Goal: Task Accomplishment & Management: Use online tool/utility

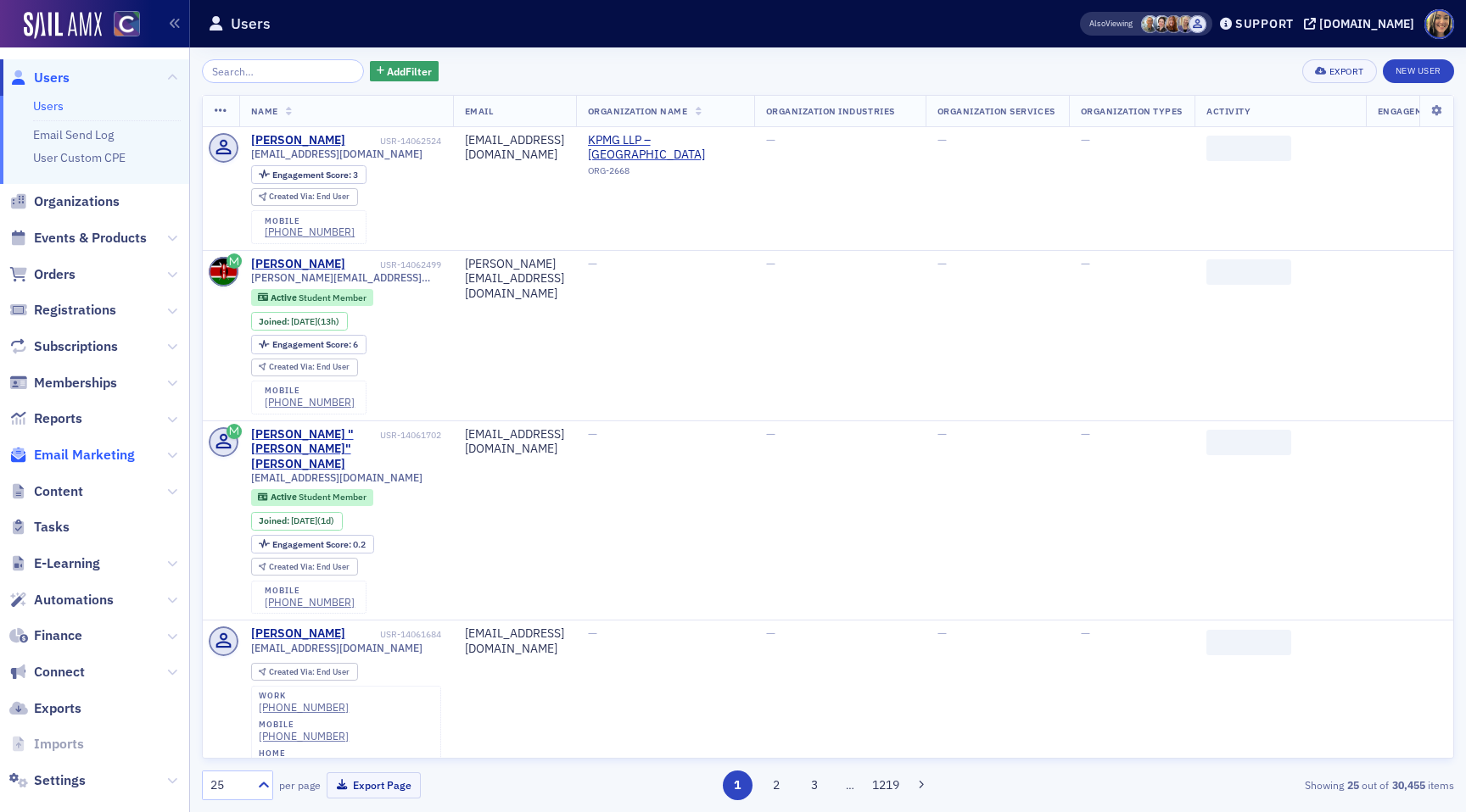
click at [71, 447] on span "Email Marketing" at bounding box center [85, 454] width 101 height 18
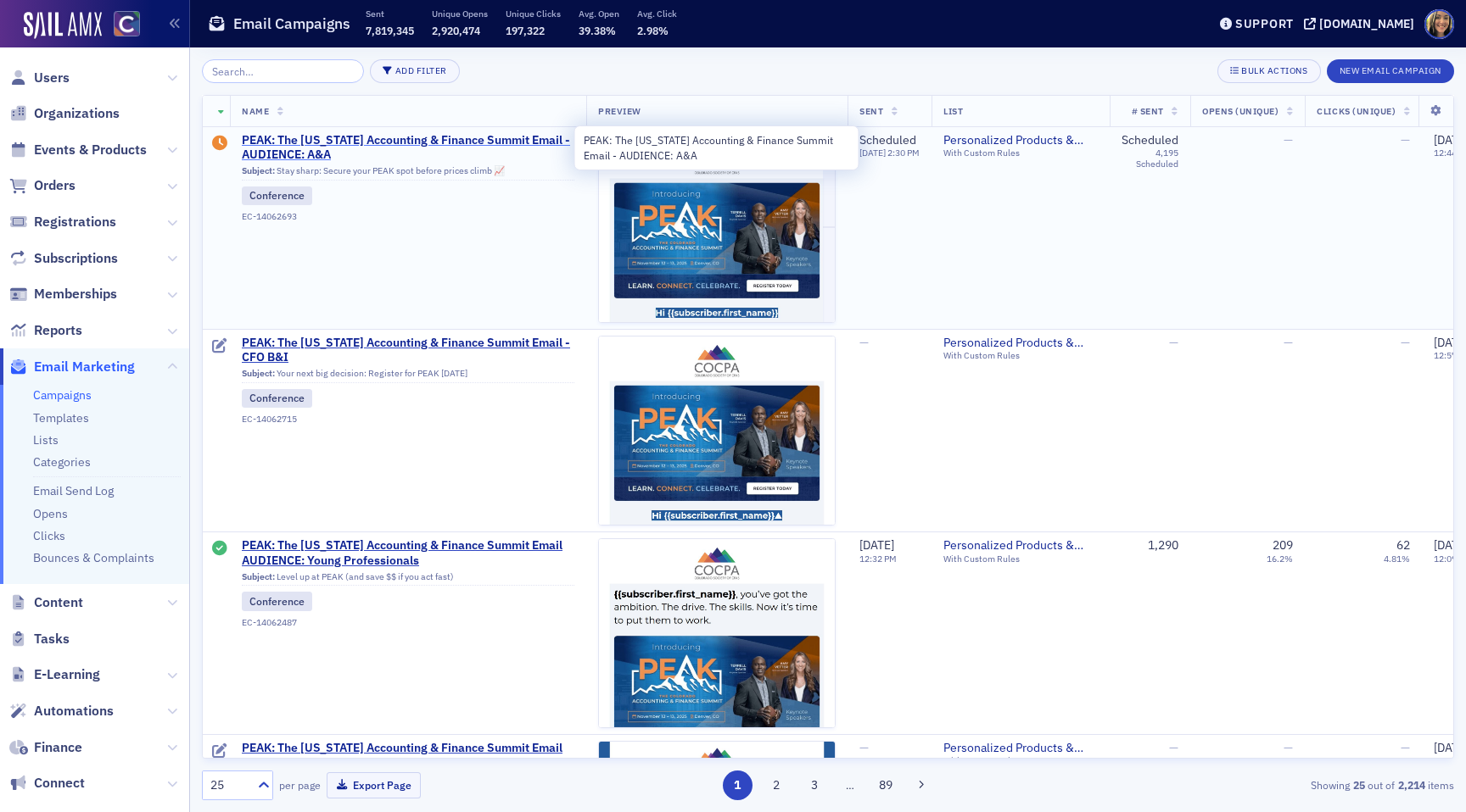
click at [438, 140] on span "PEAK: The [US_STATE] Accounting & Finance Summit Email - AUDIENCE: A&A" at bounding box center [407, 148] width 332 height 30
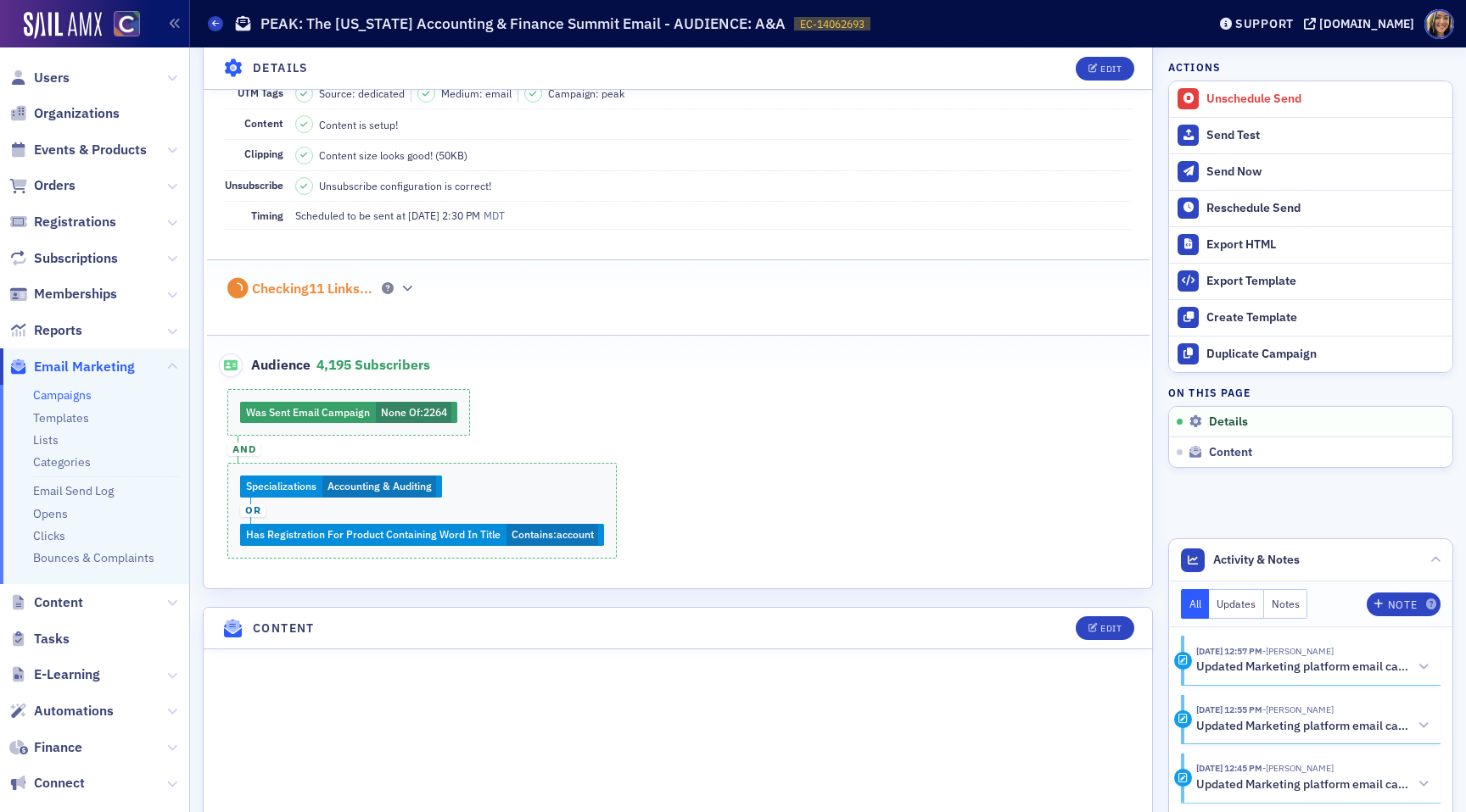
scroll to position [297, 0]
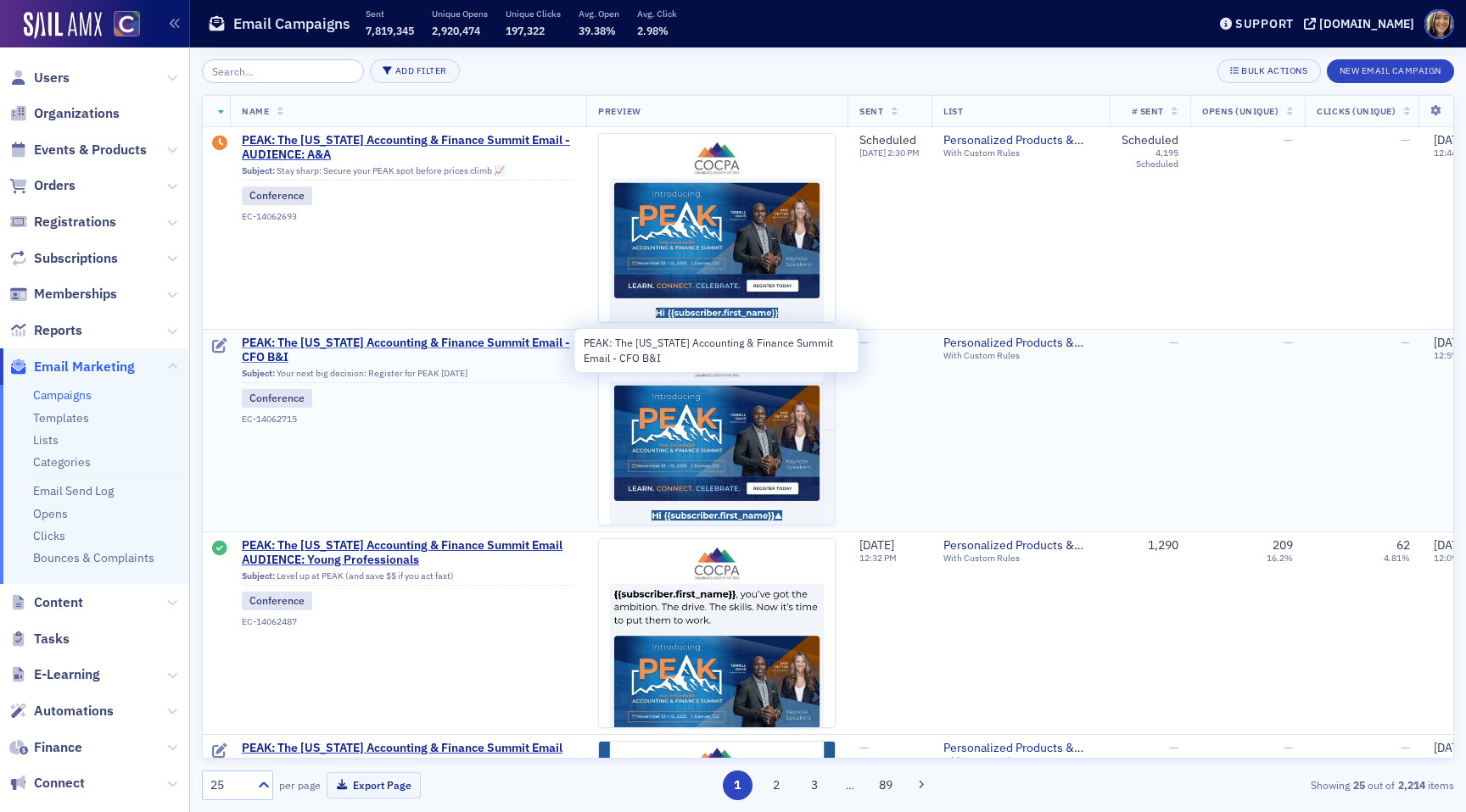
click at [375, 338] on span "PEAK: The [US_STATE] Accounting & Finance Summit Email - CFO B&I" at bounding box center [407, 351] width 332 height 30
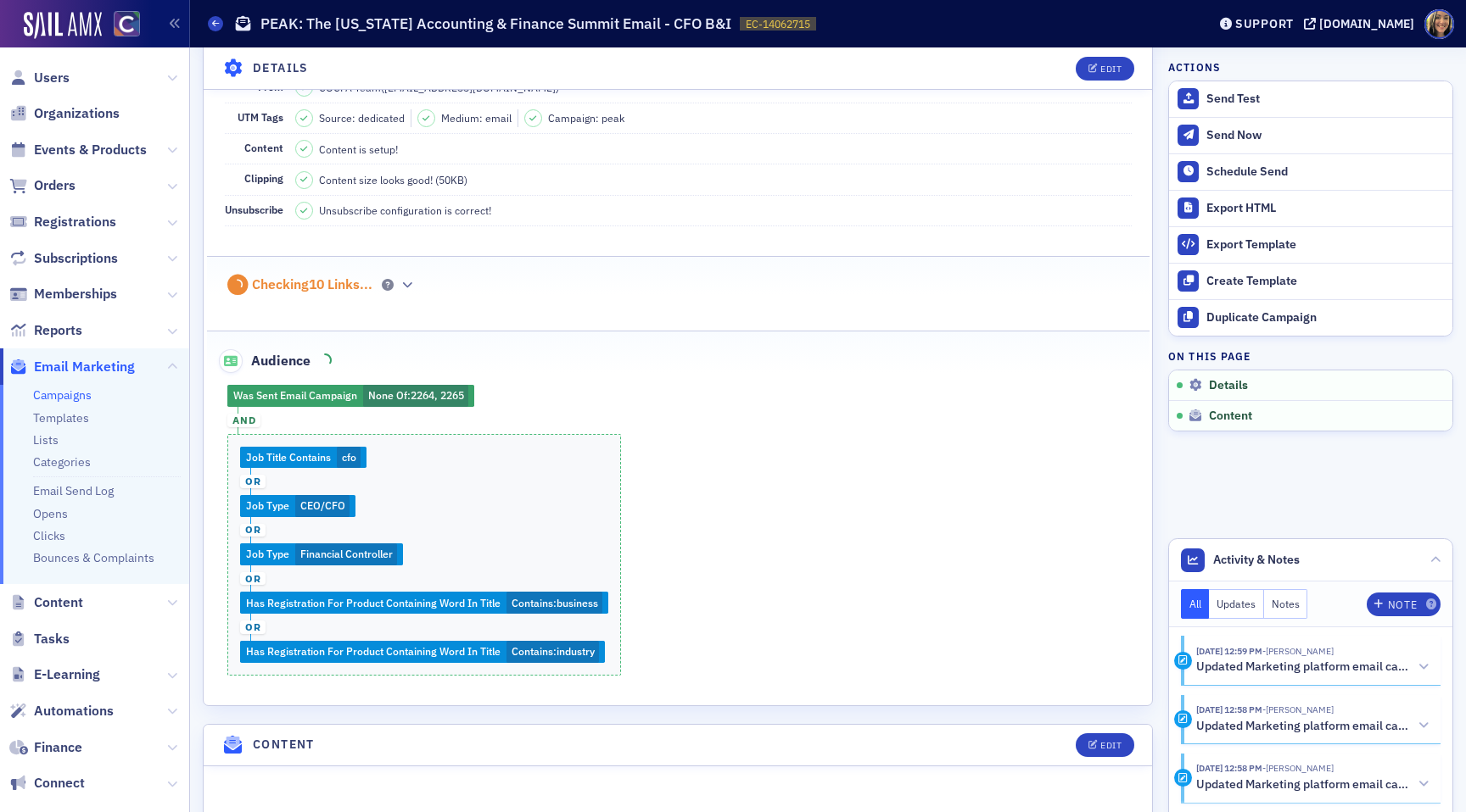
scroll to position [270, 0]
